Goal: Information Seeking & Learning: Check status

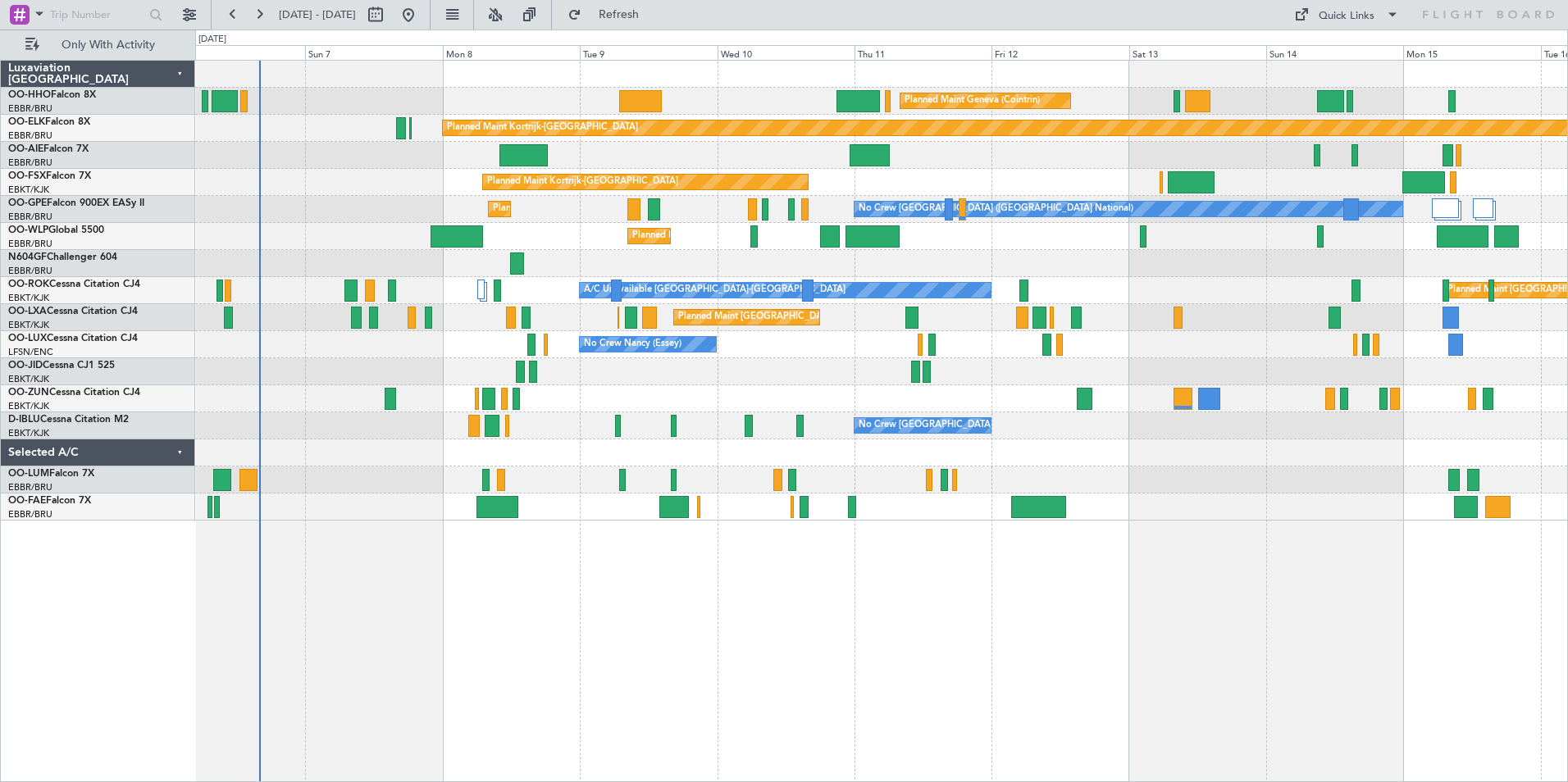
click at [403, 498] on div "Planned Maint Geneva (Cointrin) Planned Maint [GEOGRAPHIC_DATA]-[GEOGRAPHIC_DAT…" at bounding box center [881, 291] width 1372 height 460
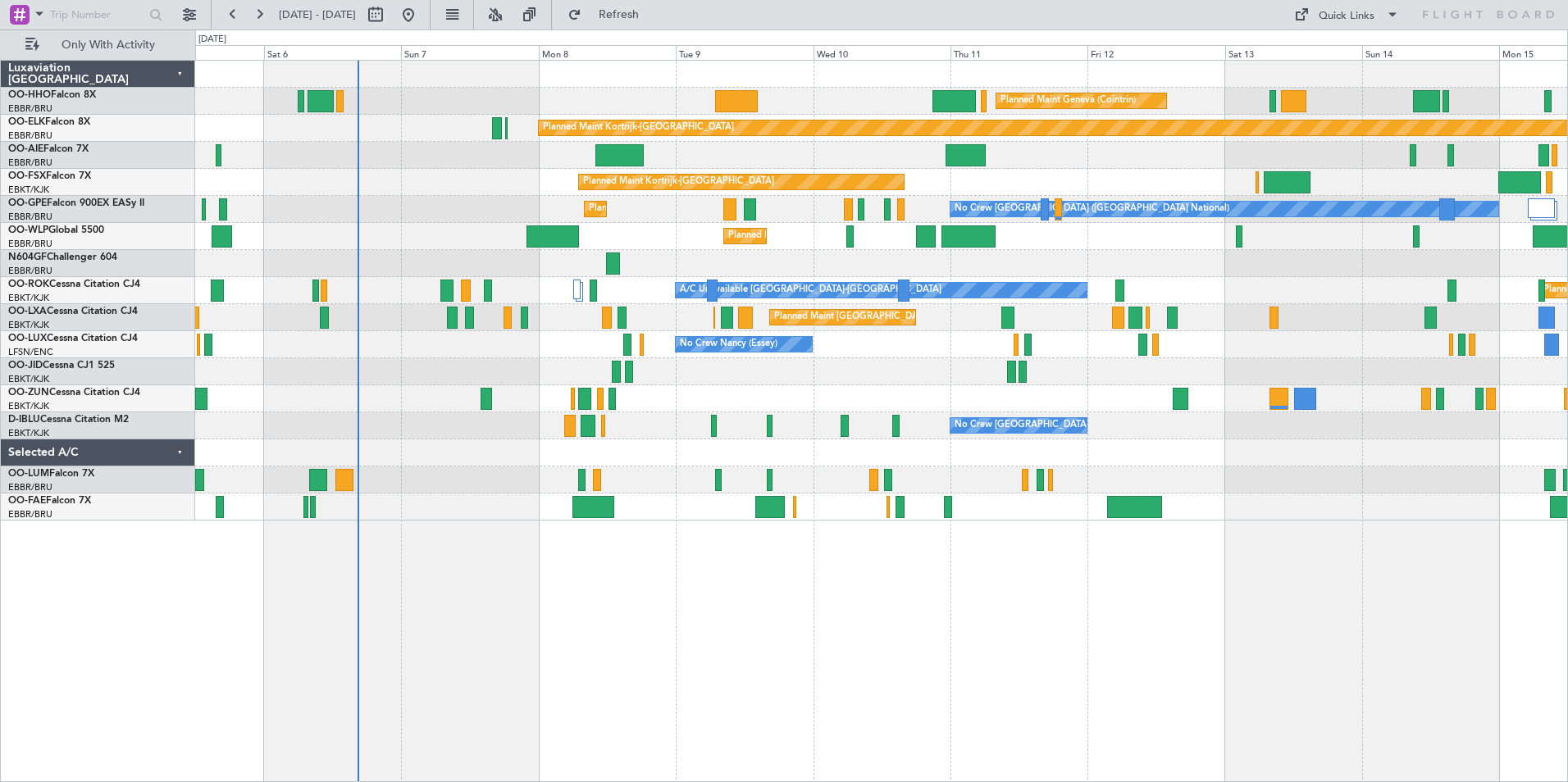
click at [556, 516] on div "Owner Melsbroek Air Base" at bounding box center [881, 507] width 1372 height 27
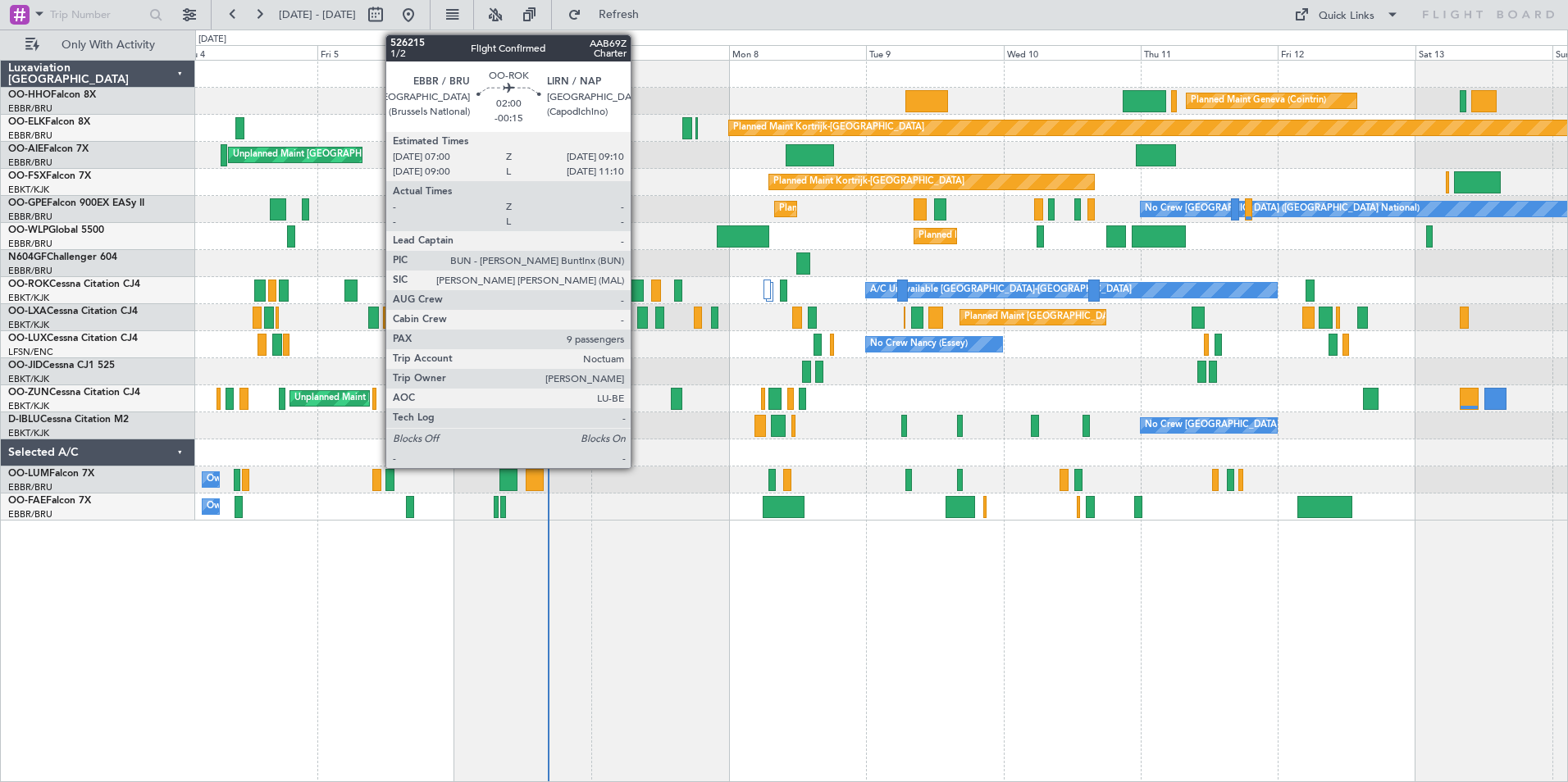
click at [638, 288] on div at bounding box center [637, 291] width 13 height 22
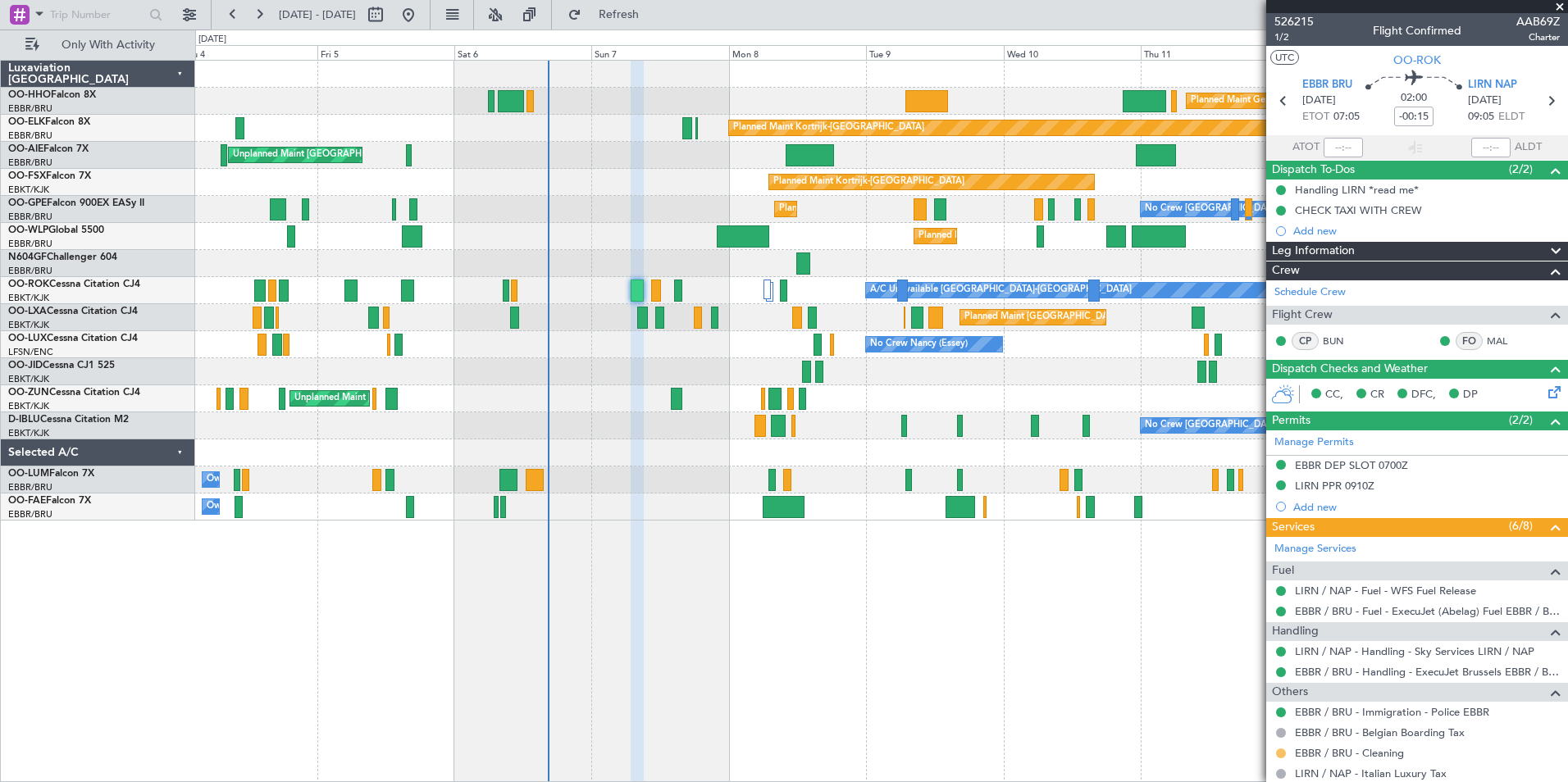
click at [1282, 756] on button at bounding box center [1281, 753] width 10 height 10
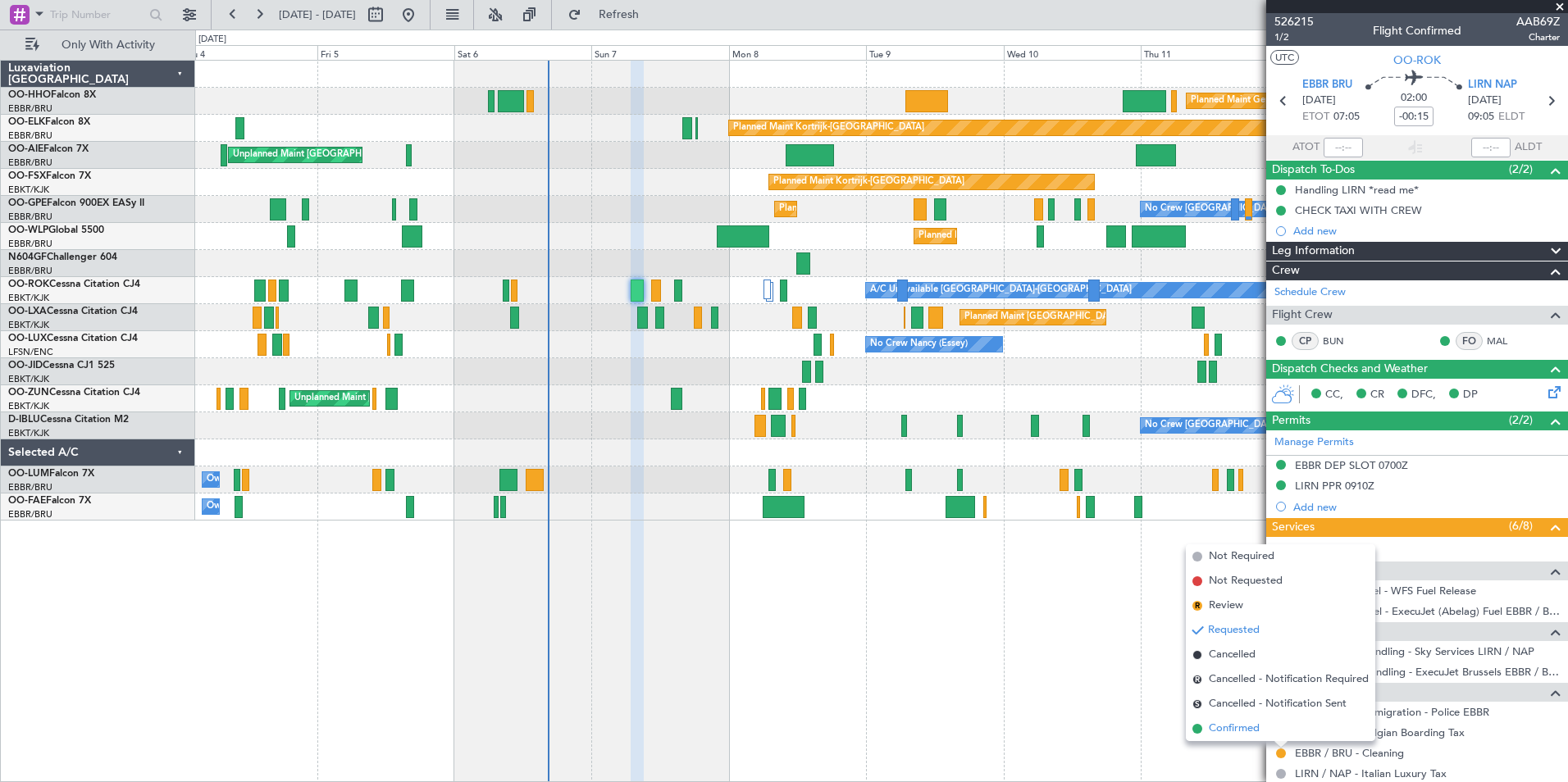
click at [1197, 728] on span at bounding box center [1197, 728] width 10 height 10
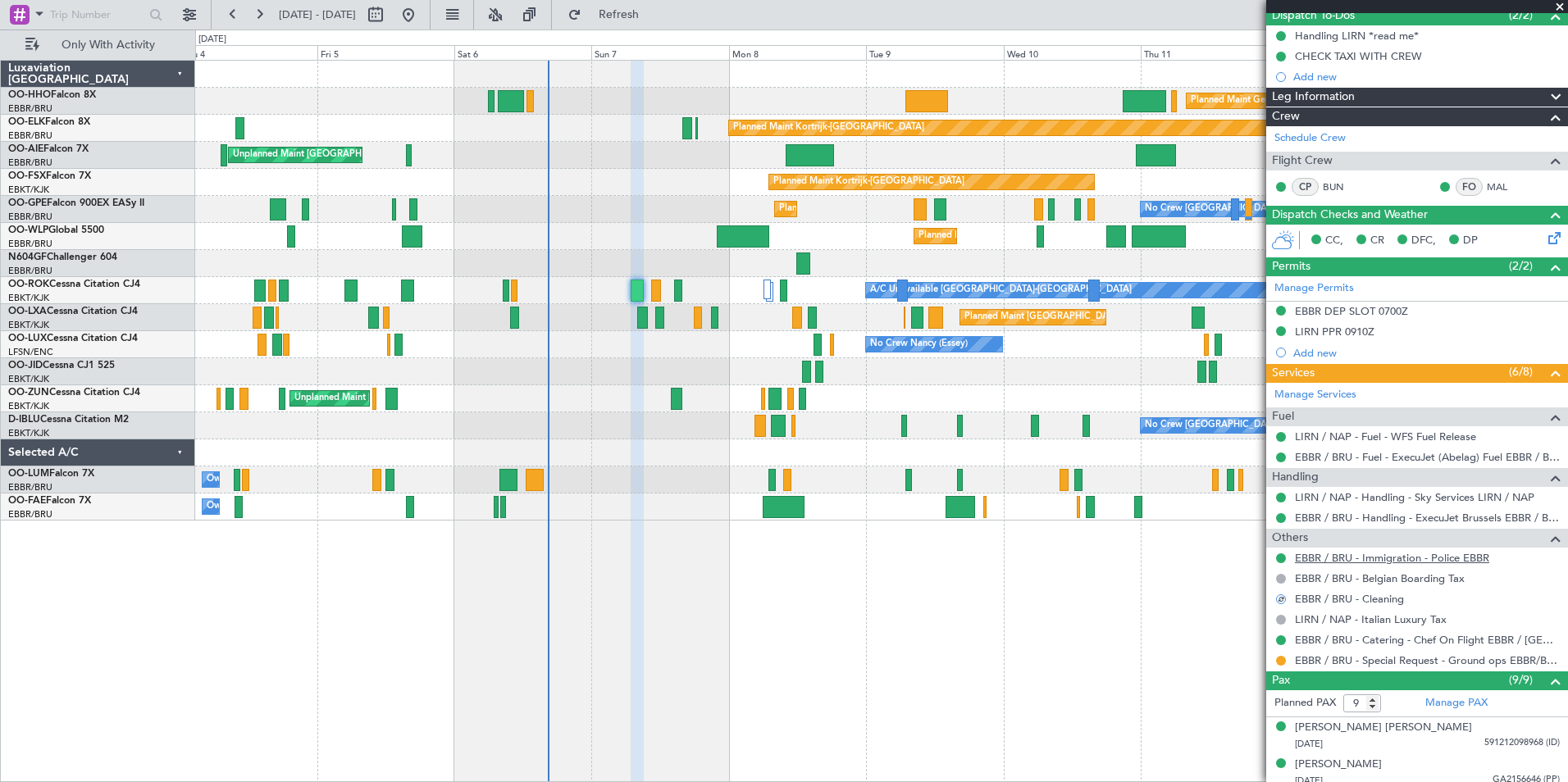
scroll to position [164, 0]
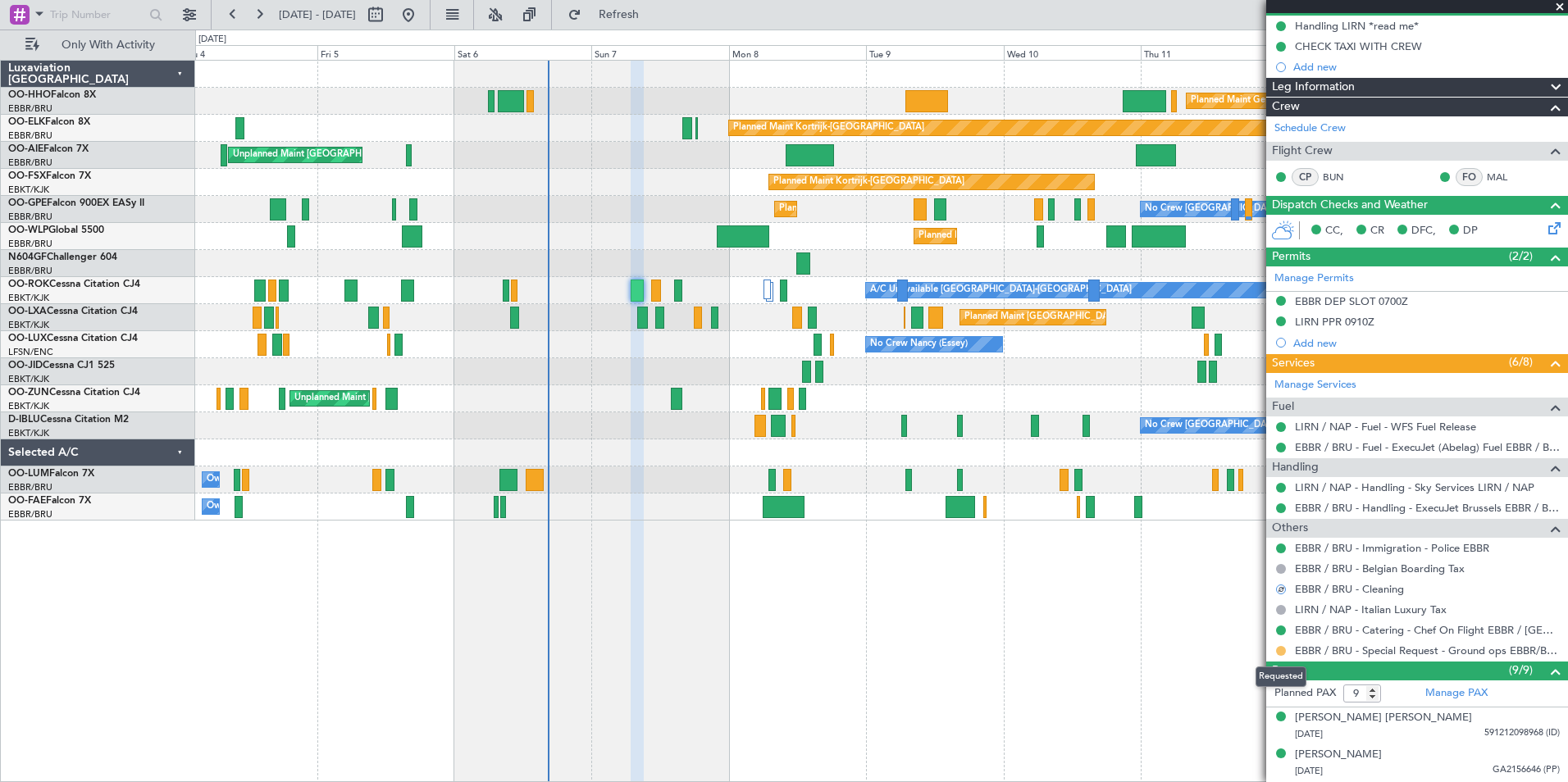
click at [1282, 652] on button at bounding box center [1281, 651] width 10 height 10
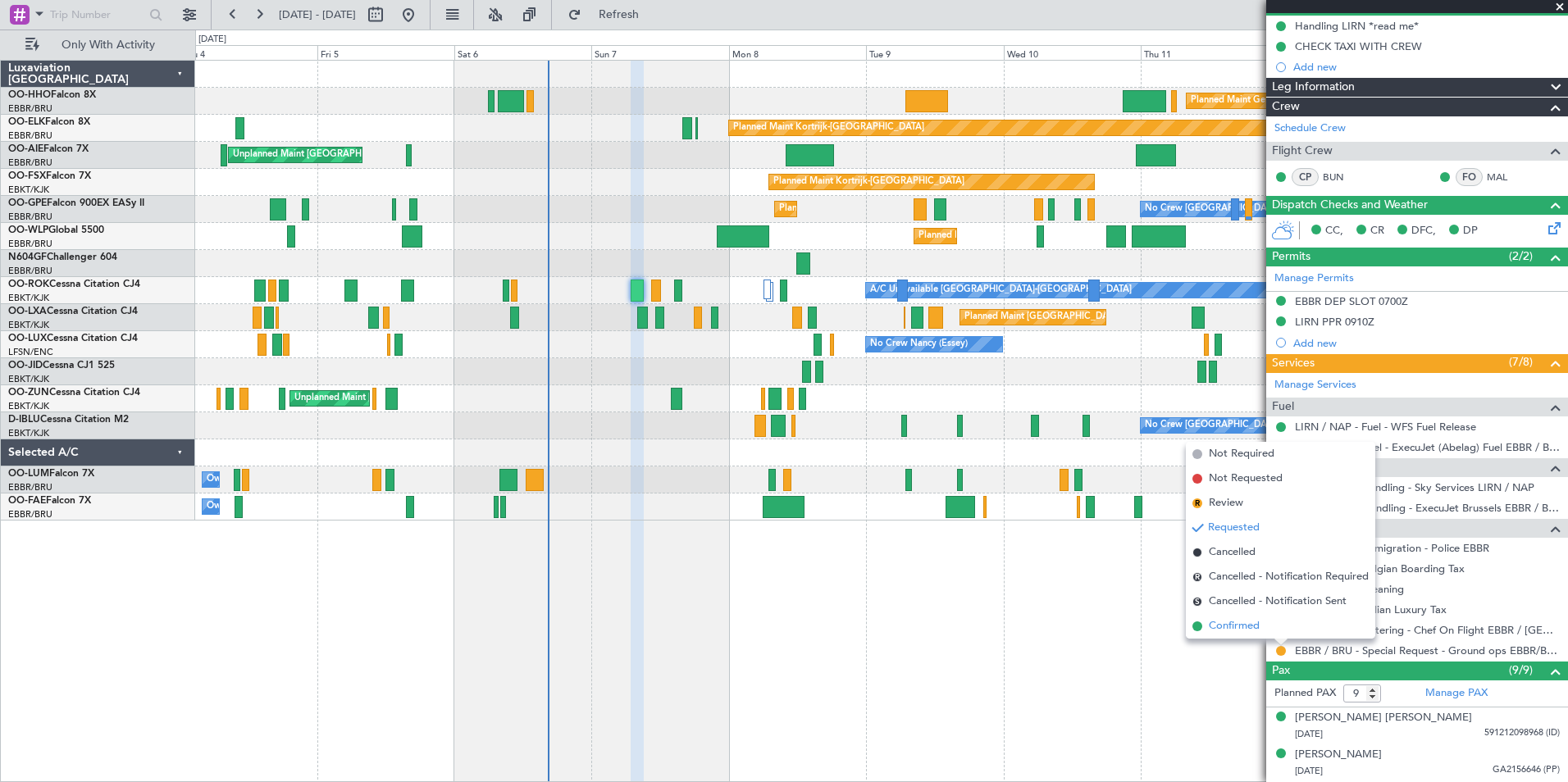
click at [1196, 627] on span at bounding box center [1197, 627] width 10 height 10
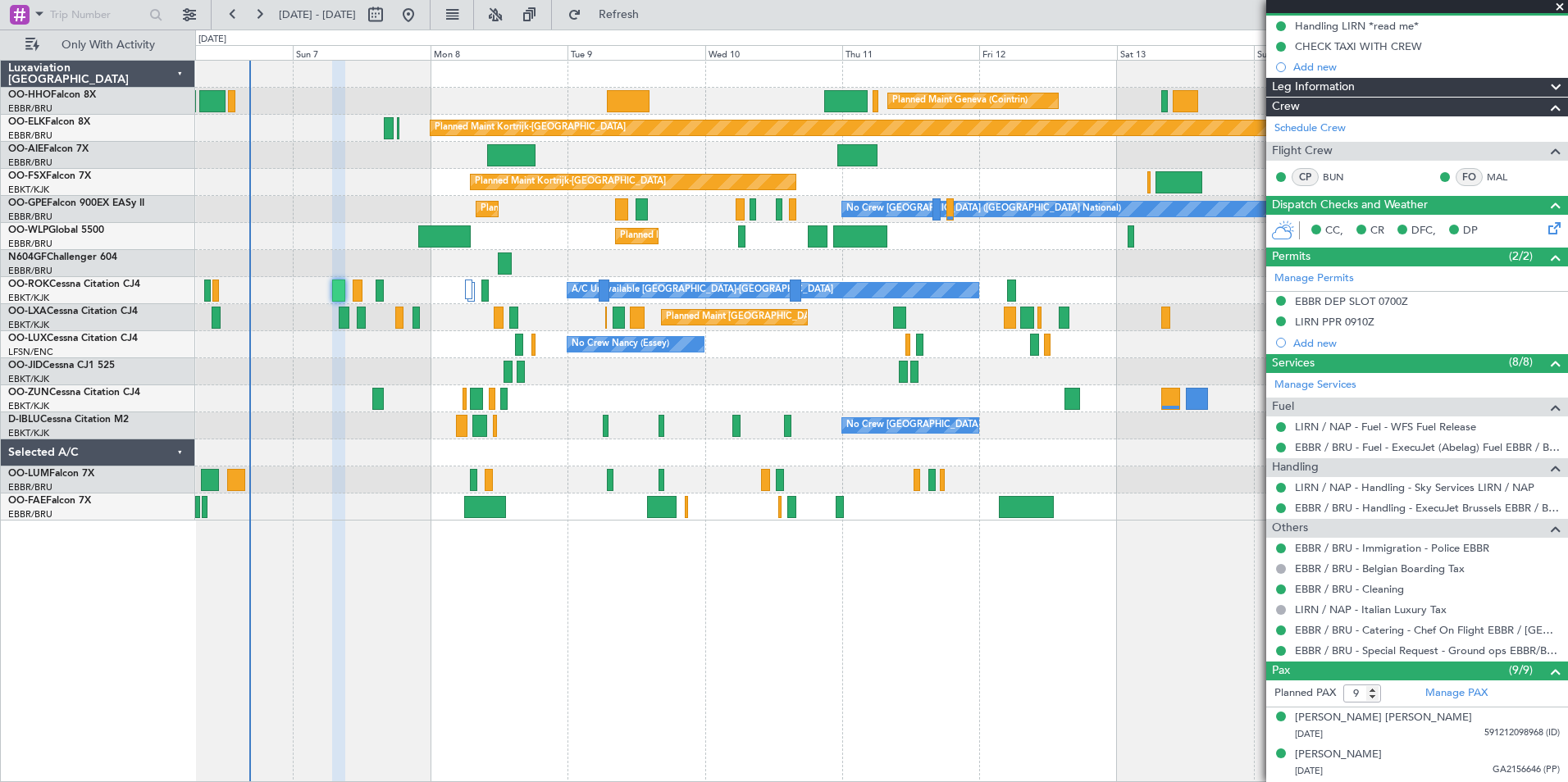
click at [364, 438] on div "No Crew [GEOGRAPHIC_DATA] ([GEOGRAPHIC_DATA] National) No Crew [GEOGRAPHIC_DATA…" at bounding box center [881, 426] width 1372 height 27
click at [1560, 8] on span at bounding box center [1560, 7] width 16 height 15
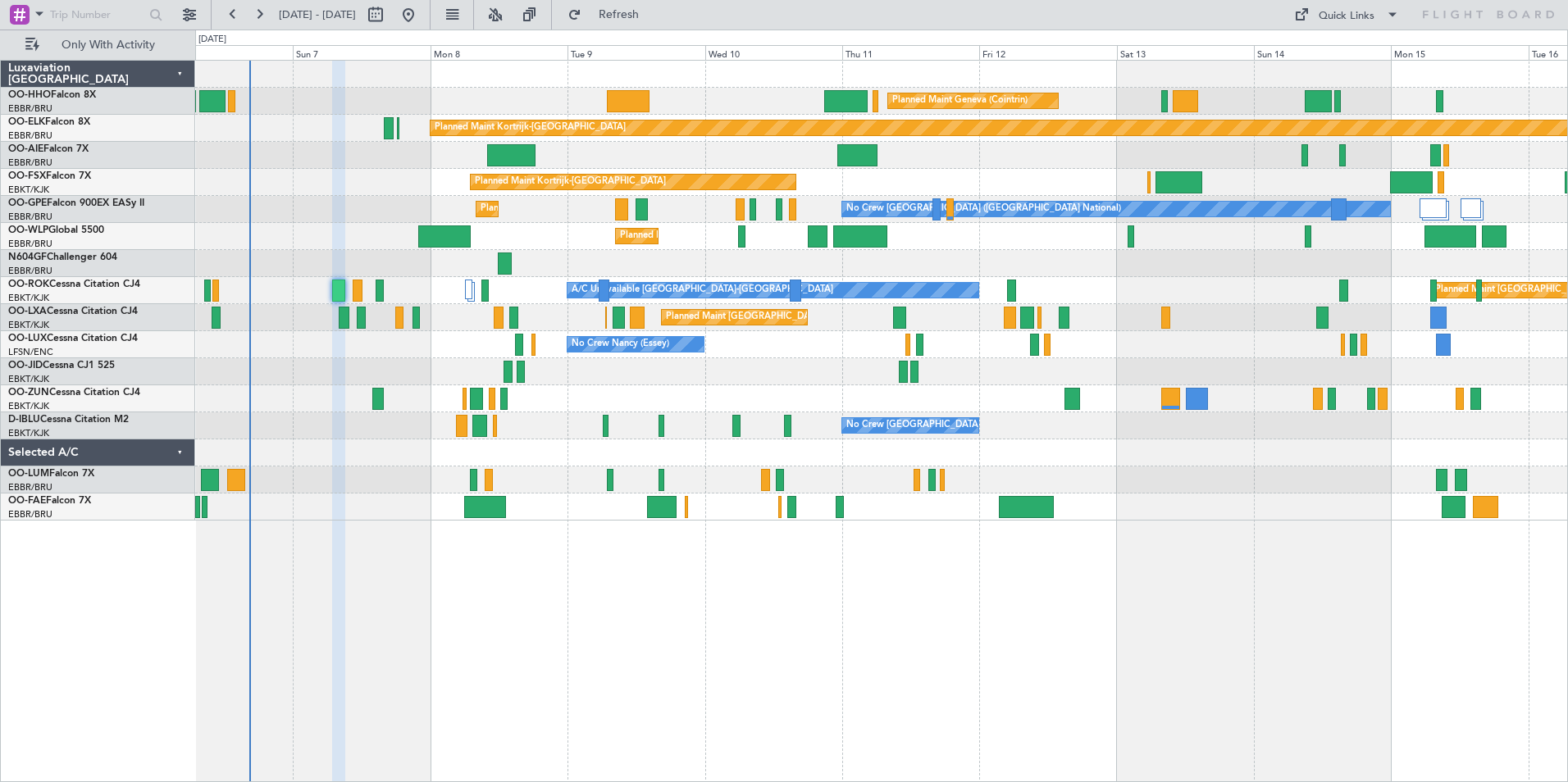
type input "0"
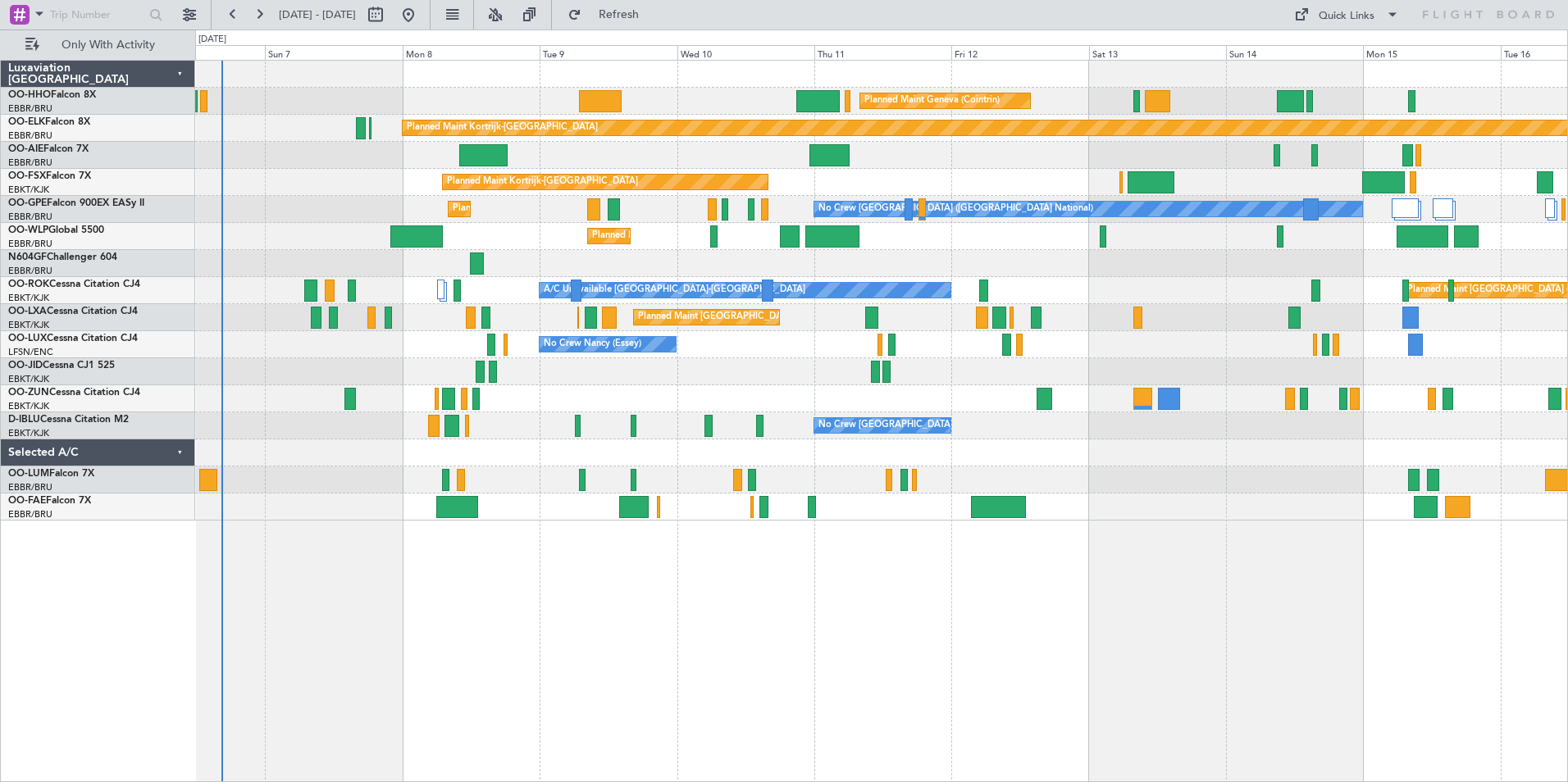
click at [314, 190] on div "Planned Maint Kortrijk-[GEOGRAPHIC_DATA]" at bounding box center [881, 183] width 1372 height 27
click at [658, 26] on button "Refresh" at bounding box center [609, 15] width 98 height 26
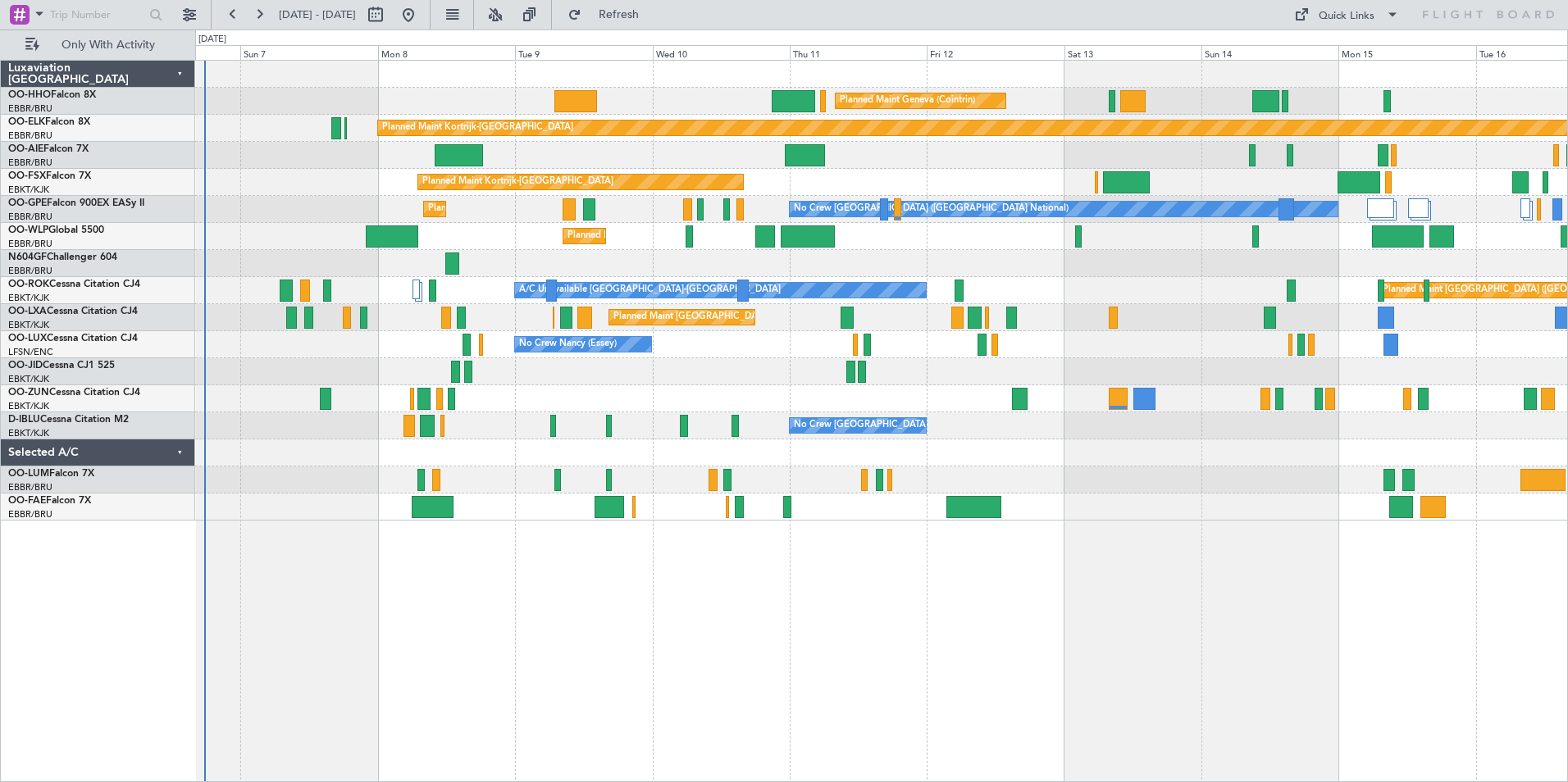
click at [307, 496] on div "Planned Maint Geneva (Cointrin) Planned Maint [GEOGRAPHIC_DATA]-[GEOGRAPHIC_DAT…" at bounding box center [881, 291] width 1372 height 460
